Goal: Task Accomplishment & Management: Complete application form

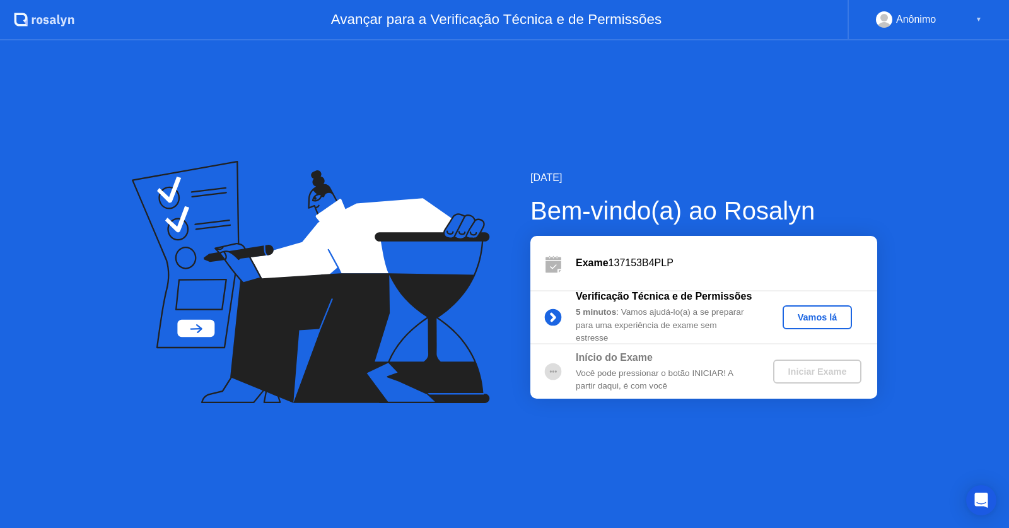
click at [808, 316] on div "Vamos lá" at bounding box center [817, 317] width 59 height 10
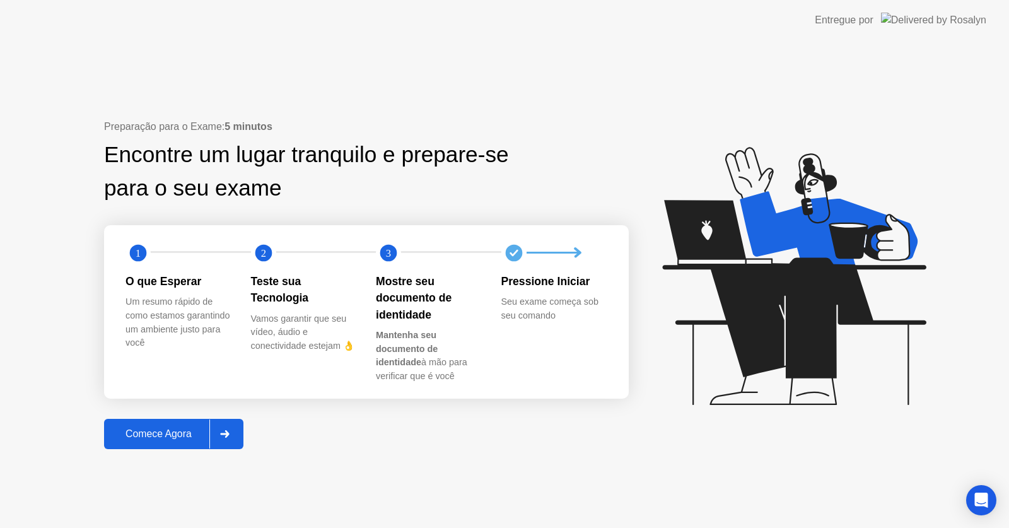
click at [161, 440] on div "Comece Agora" at bounding box center [159, 433] width 102 height 11
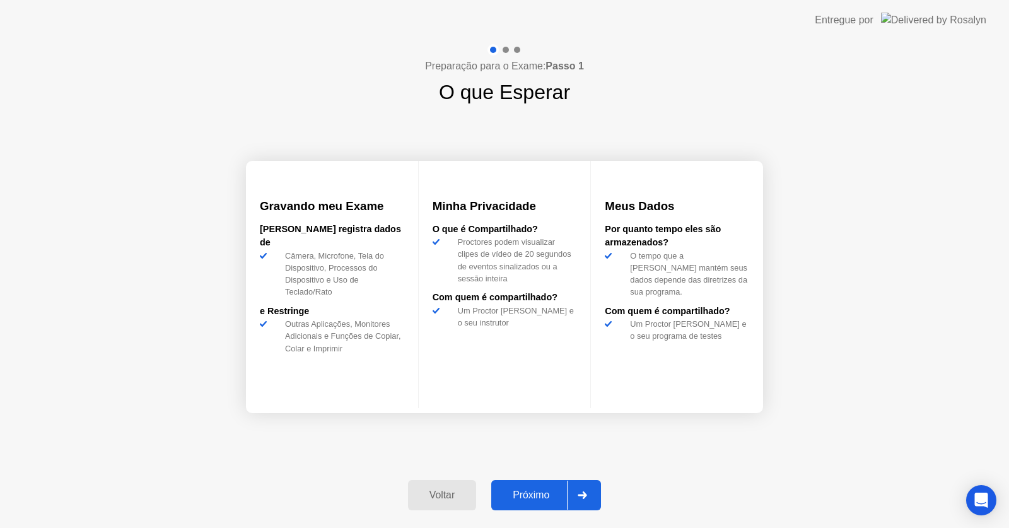
click at [527, 493] on div "Próximo" at bounding box center [531, 495] width 72 height 11
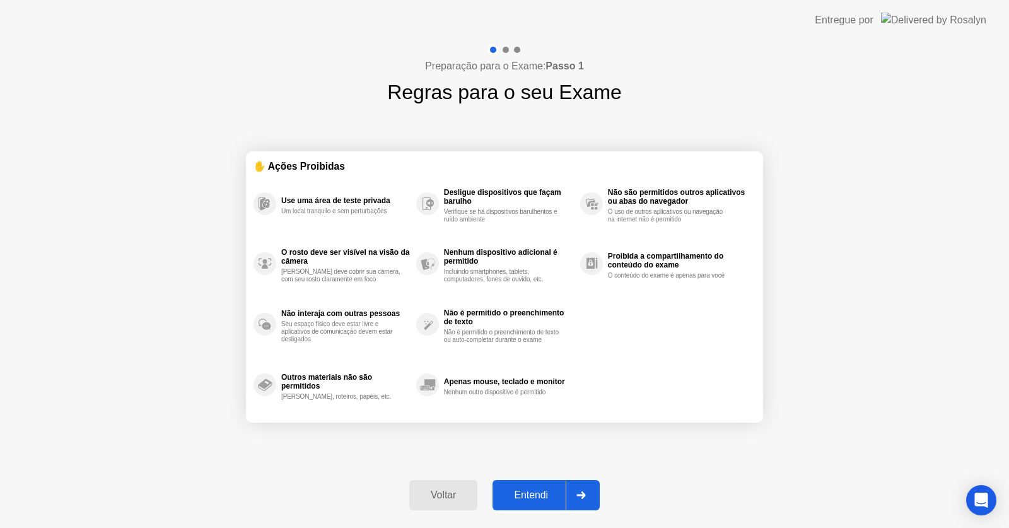
click at [527, 493] on div "Entendi" at bounding box center [531, 495] width 69 height 11
select select "**********"
select select "*******"
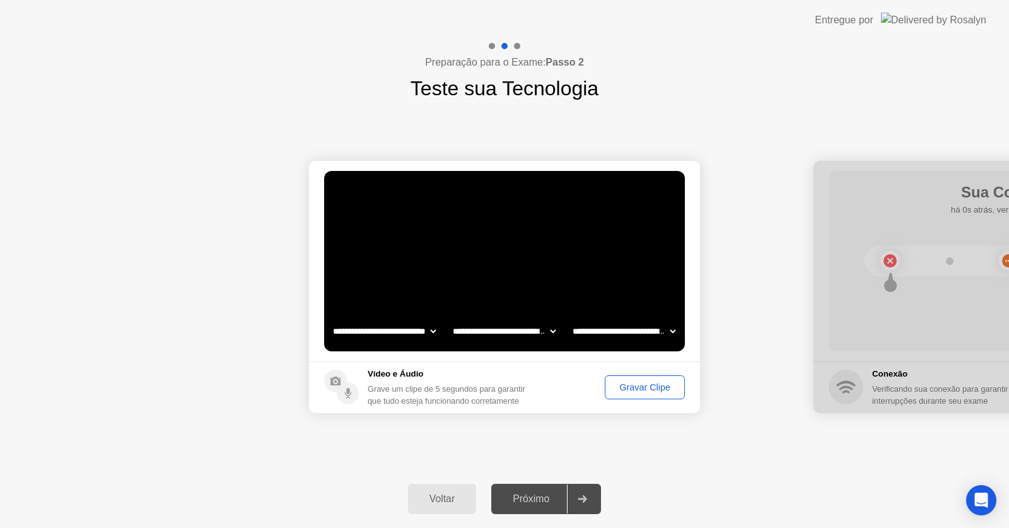
click at [629, 389] on div "Gravar Clipe" at bounding box center [644, 387] width 71 height 10
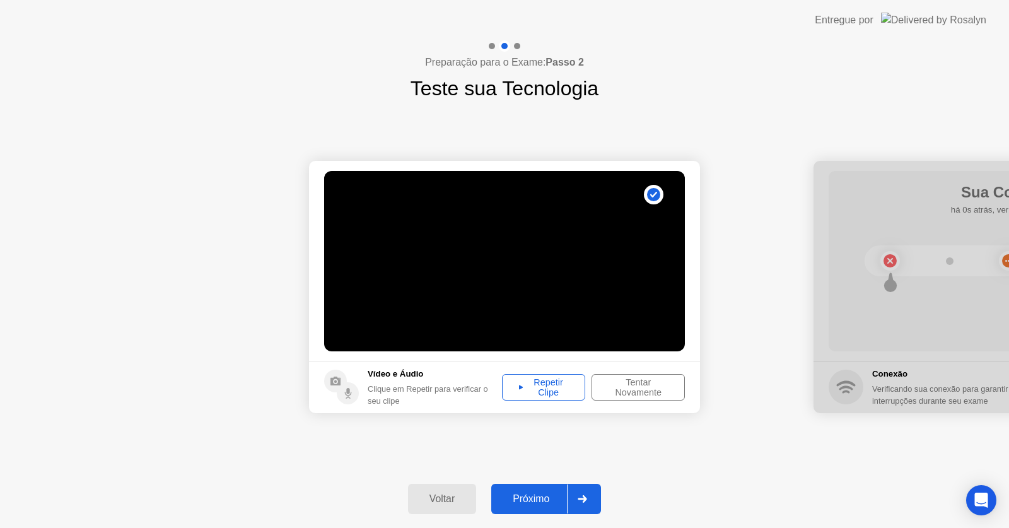
click at [555, 386] on div "Repetir Clipe" at bounding box center [544, 387] width 74 height 20
click at [538, 497] on div "Próximo" at bounding box center [531, 498] width 72 height 11
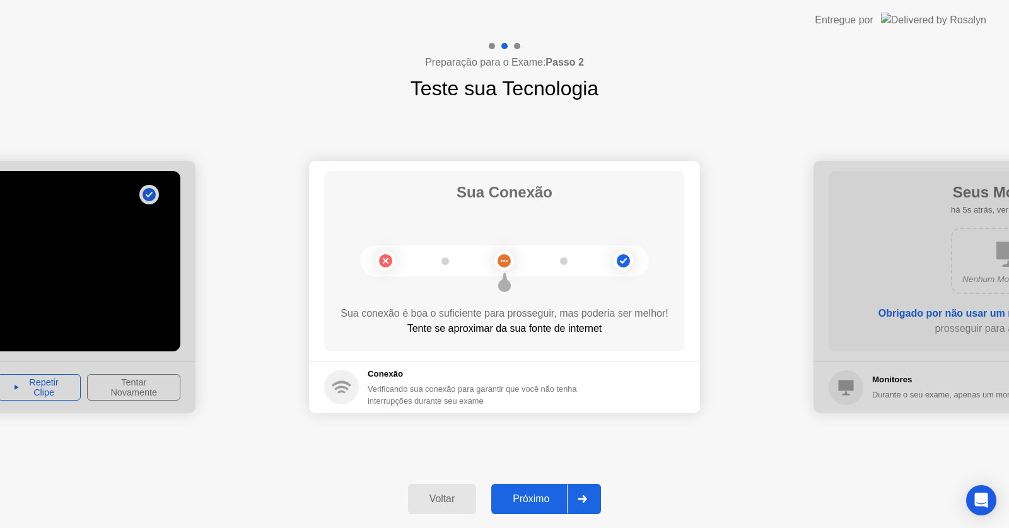
click at [541, 499] on div "Próximo" at bounding box center [531, 498] width 72 height 11
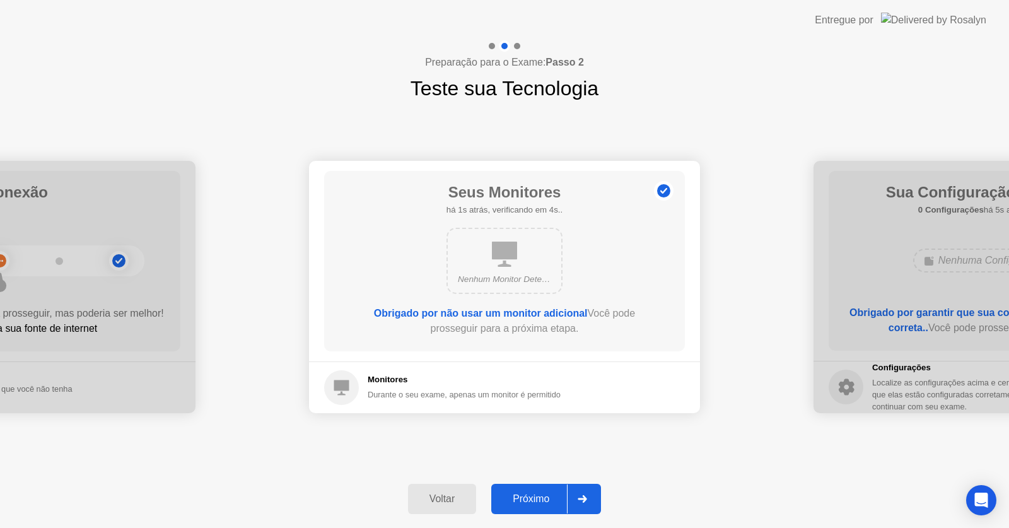
click at [539, 500] on div "Próximo" at bounding box center [531, 498] width 72 height 11
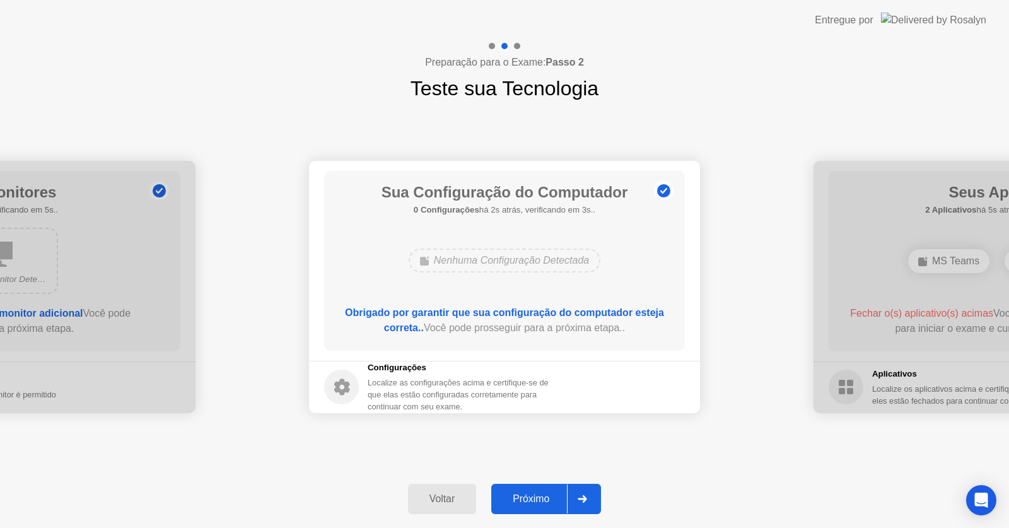
click at [539, 500] on div "Próximo" at bounding box center [531, 498] width 72 height 11
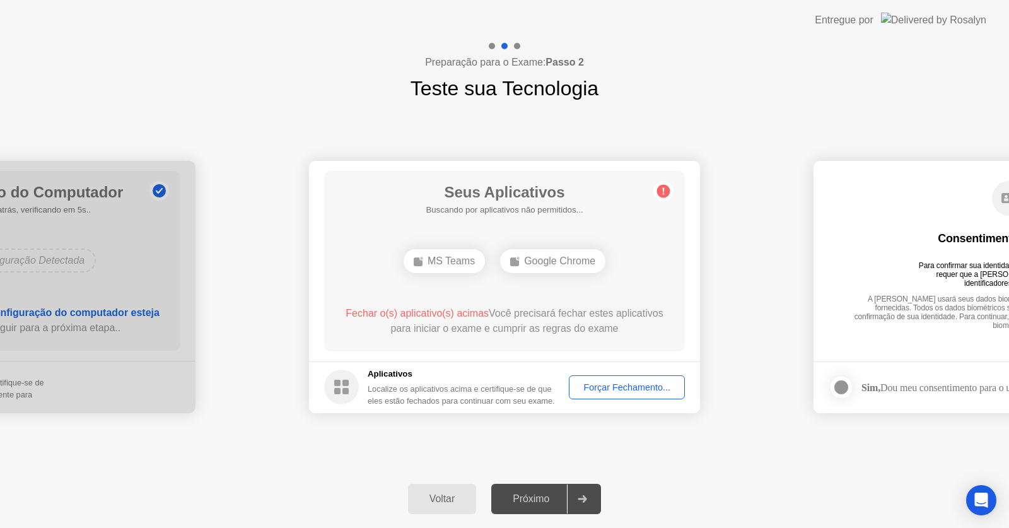
click at [628, 385] on div "Forçar Fechamento..." at bounding box center [627, 387] width 107 height 10
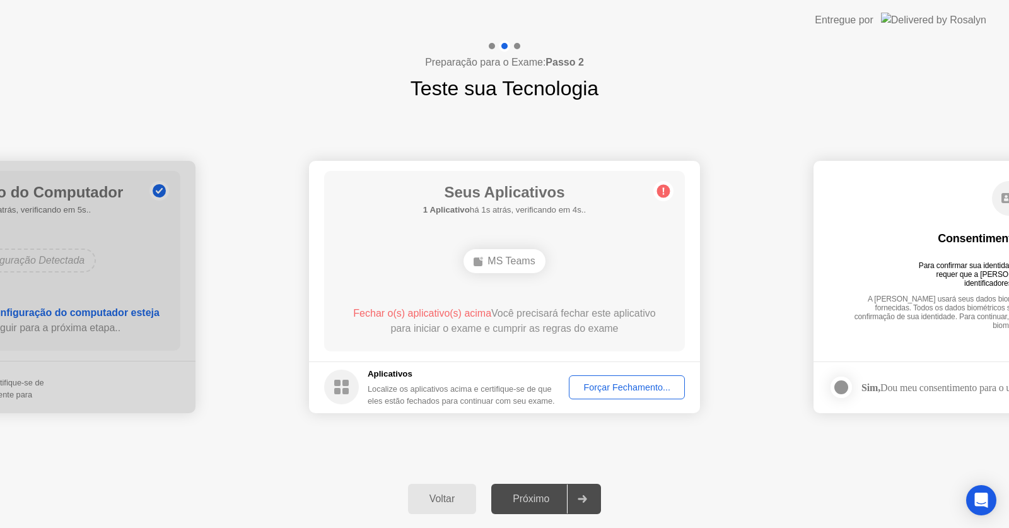
click at [595, 385] on div "Forçar Fechamento..." at bounding box center [627, 387] width 107 height 10
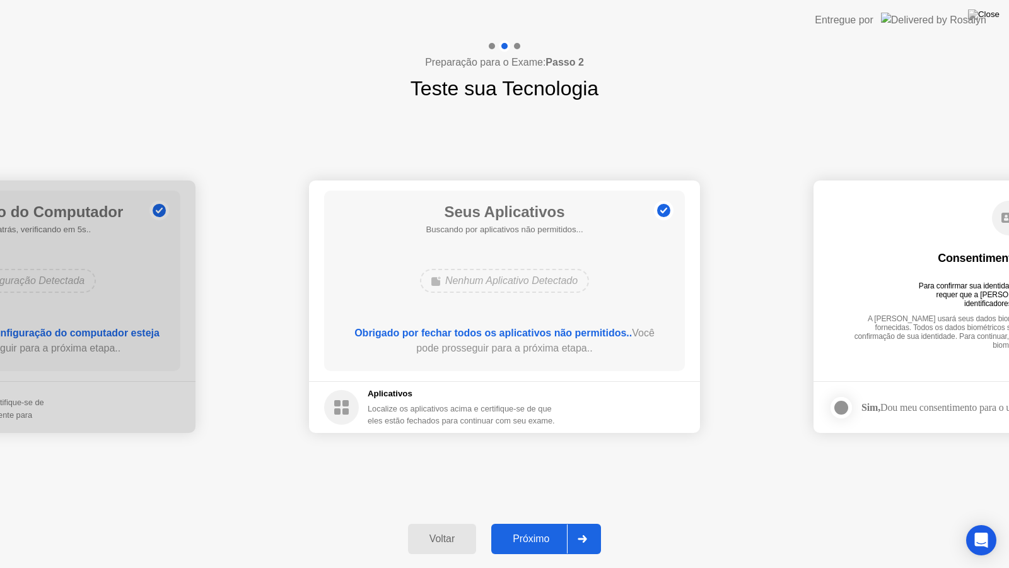
click at [534, 527] on div "Próximo" at bounding box center [531, 538] width 72 height 11
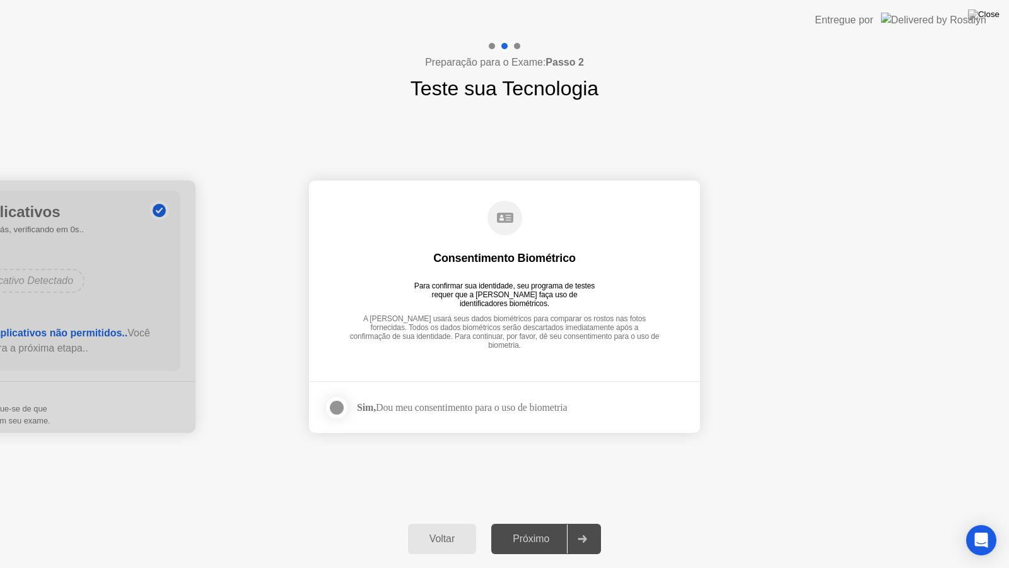
click at [336, 401] on div at bounding box center [336, 407] width 15 height 15
click at [529, 527] on div "Próximo" at bounding box center [531, 538] width 72 height 11
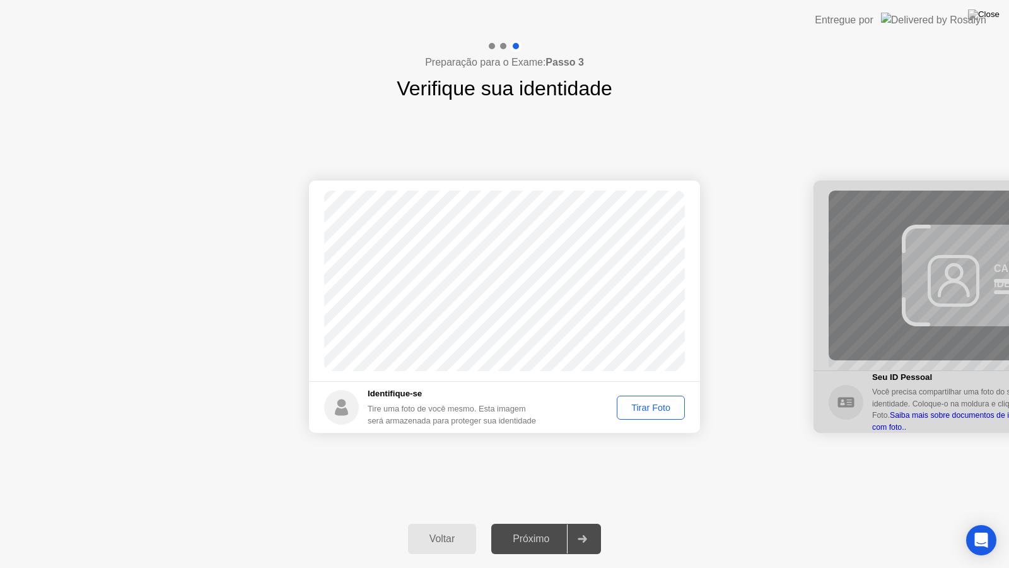
click at [650, 397] on button "Tirar Foto" at bounding box center [651, 408] width 68 height 24
click at [543, 527] on div "Próximo" at bounding box center [531, 538] width 72 height 11
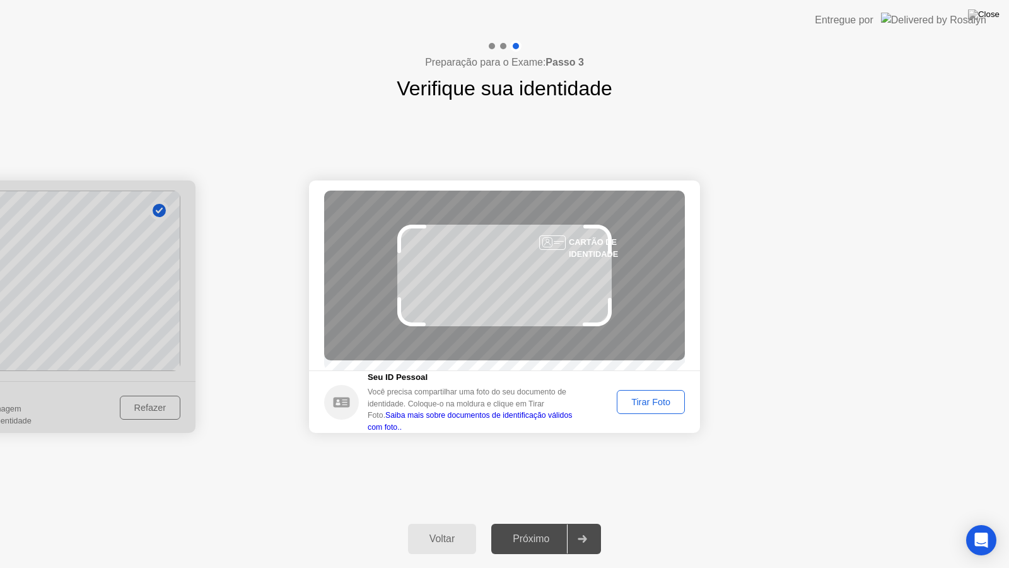
click at [646, 405] on div "Tirar Foto" at bounding box center [650, 402] width 59 height 10
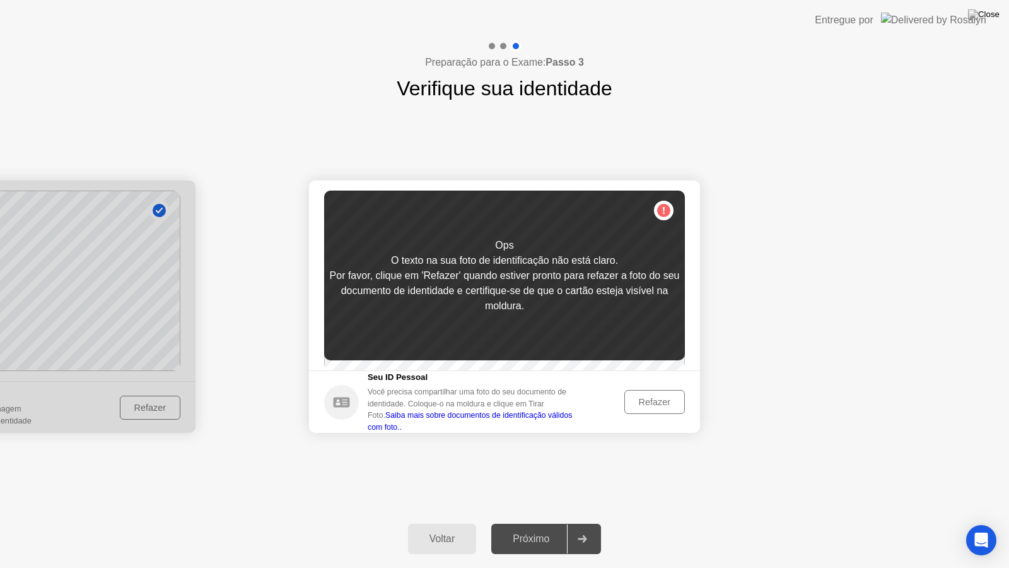
click at [645, 407] on div "Refazer" at bounding box center [655, 402] width 52 height 10
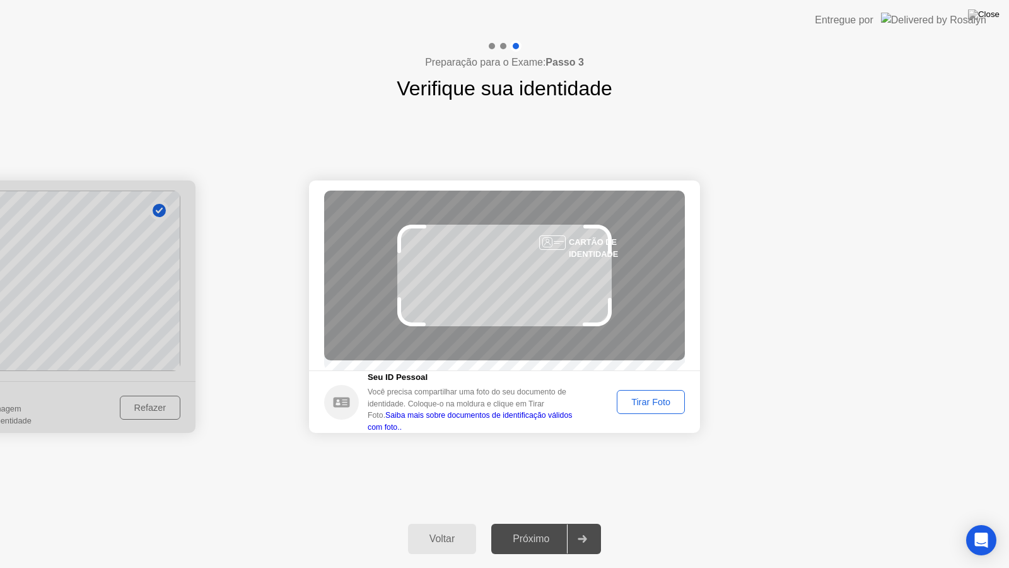
click at [645, 407] on div "Tirar Foto" at bounding box center [650, 402] width 59 height 10
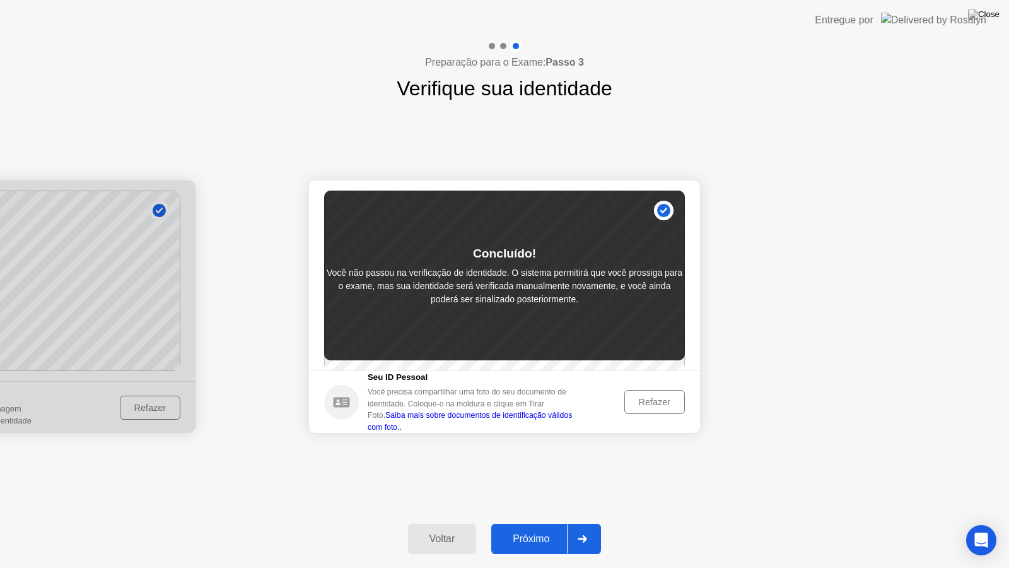
click at [572, 411] on link "Saiba mais sobre documentos de identificação válidos com foto.." at bounding box center [470, 421] width 204 height 20
click at [524, 527] on div "Próximo" at bounding box center [531, 538] width 72 height 11
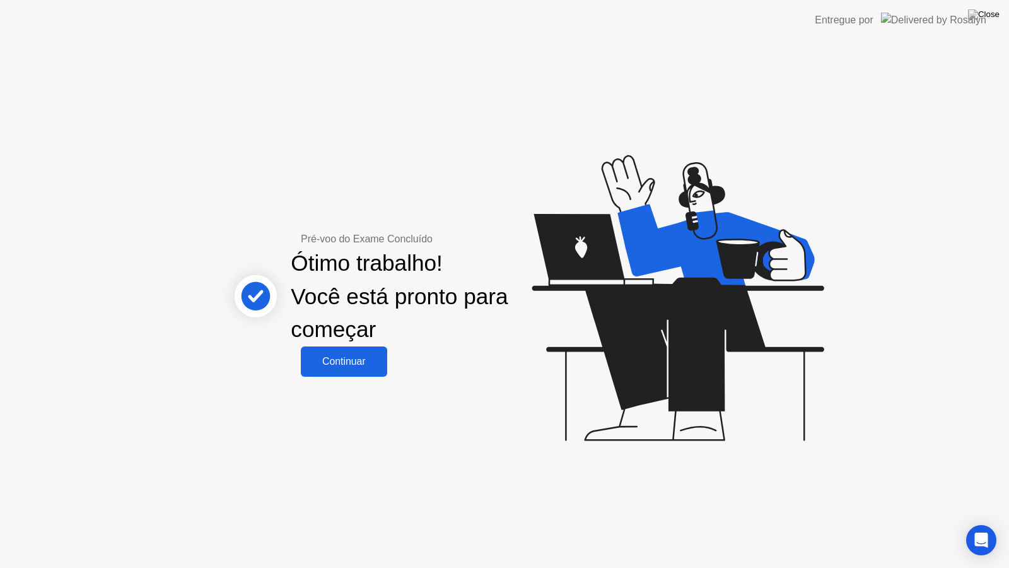
click at [356, 367] on div "Continuar" at bounding box center [344, 361] width 79 height 11
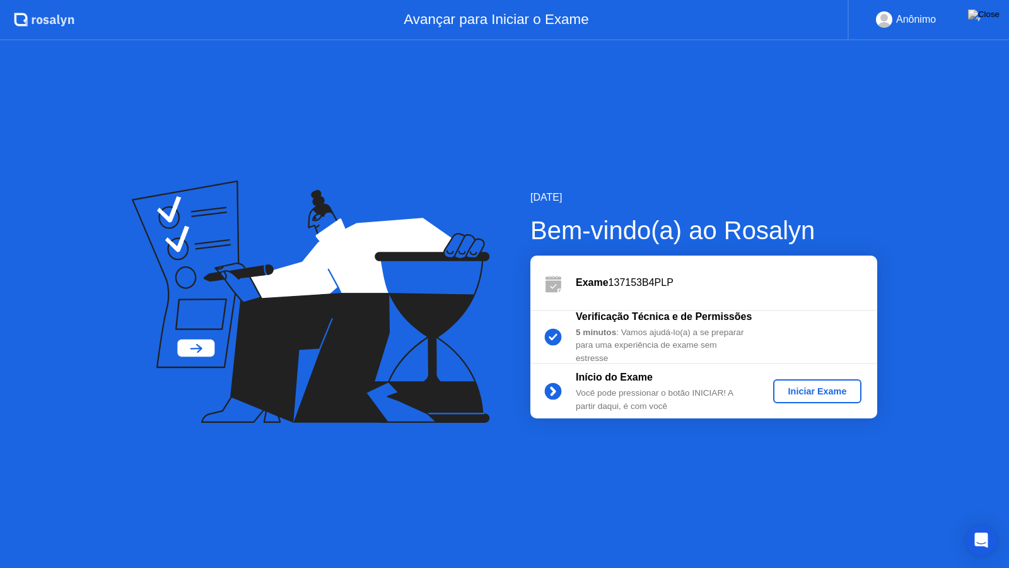
click at [807, 393] on div "Iniciar Exame" at bounding box center [818, 391] width 79 height 10
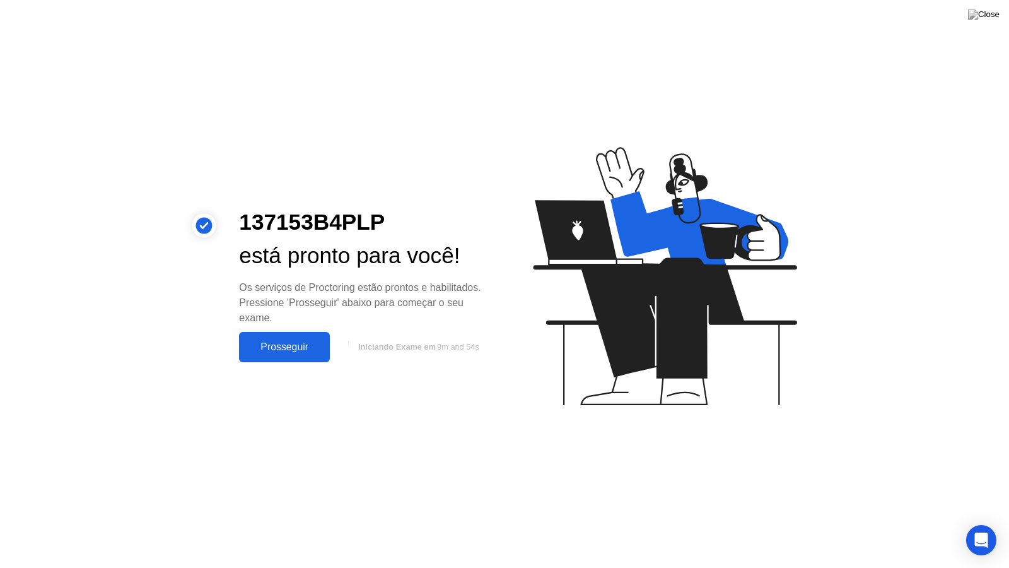
click at [295, 346] on div "Prosseguir" at bounding box center [284, 346] width 83 height 11
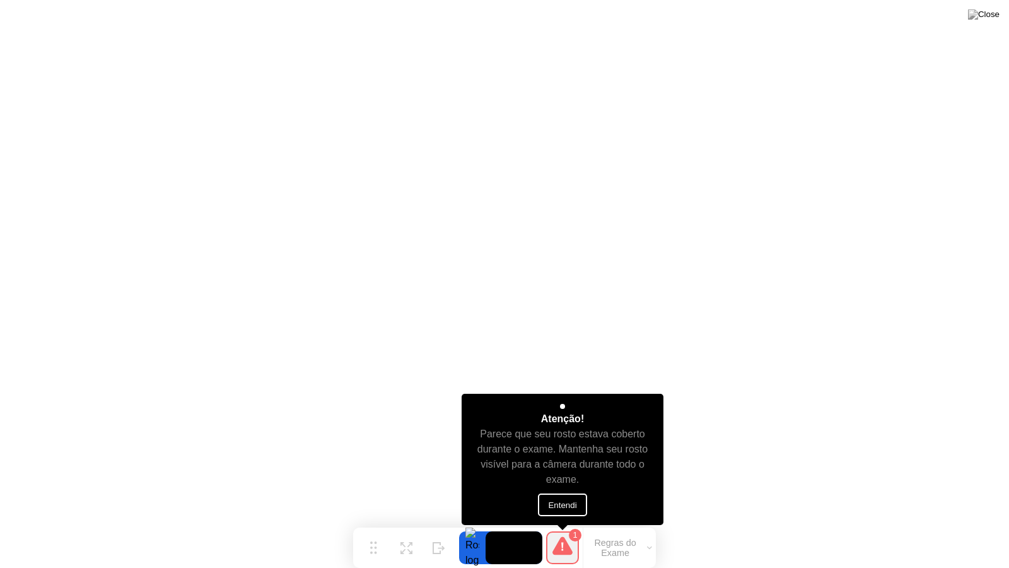
click at [565, 505] on button "Entendi" at bounding box center [562, 504] width 49 height 23
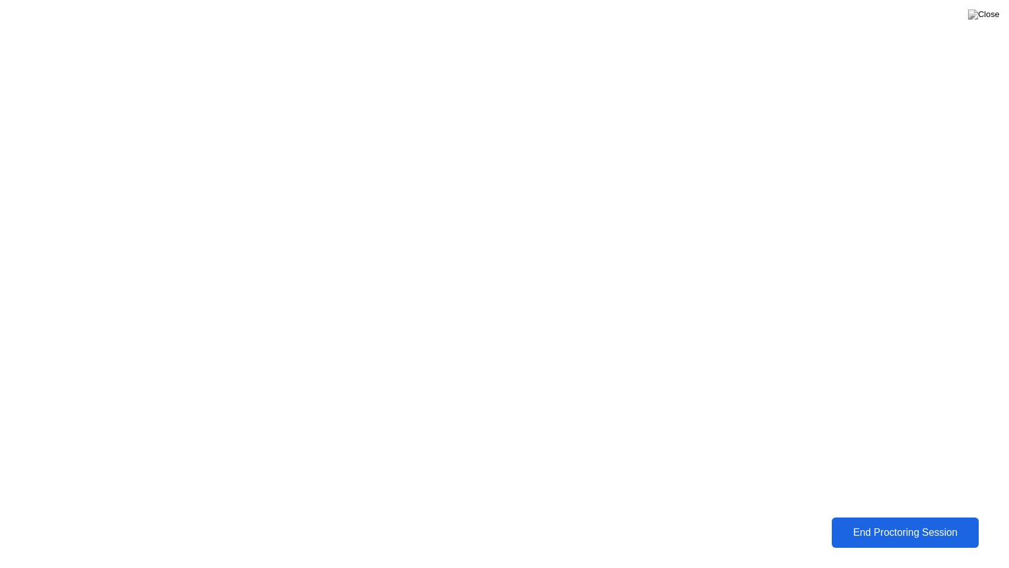
click at [938, 527] on div "End Proctoring Session" at bounding box center [905, 532] width 139 height 11
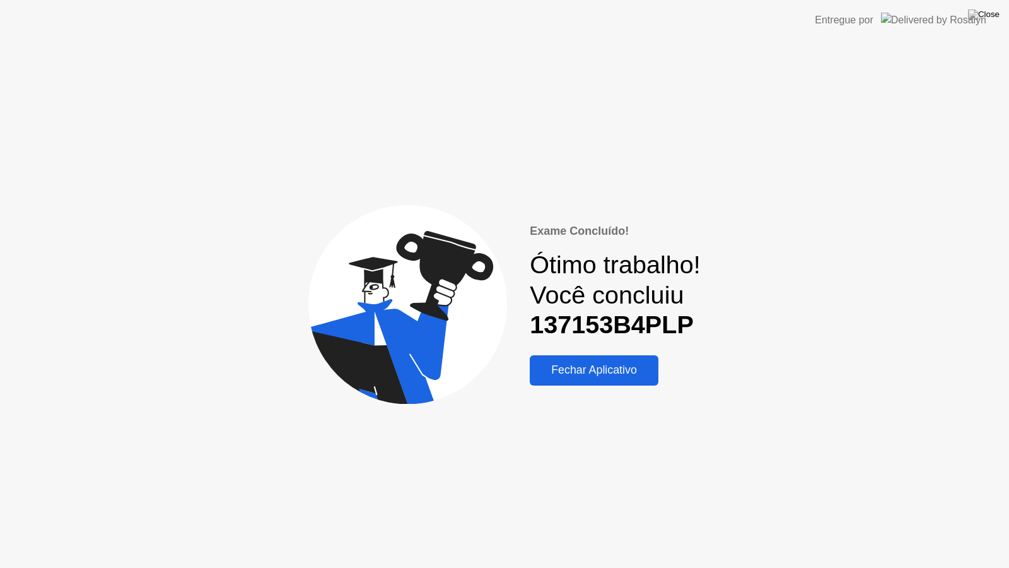
click at [605, 375] on div "Fechar Aplicativo" at bounding box center [594, 369] width 121 height 13
